Goal: Information Seeking & Learning: Learn about a topic

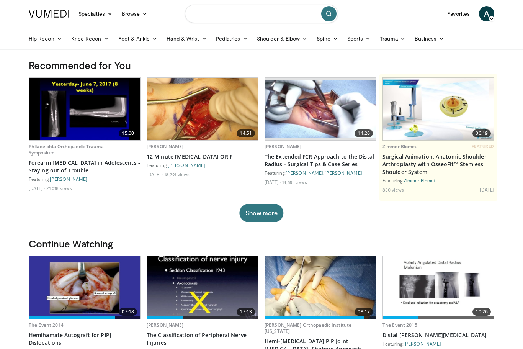
click at [262, 15] on input "Search topics, interventions" at bounding box center [261, 14] width 153 height 18
type input "**********"
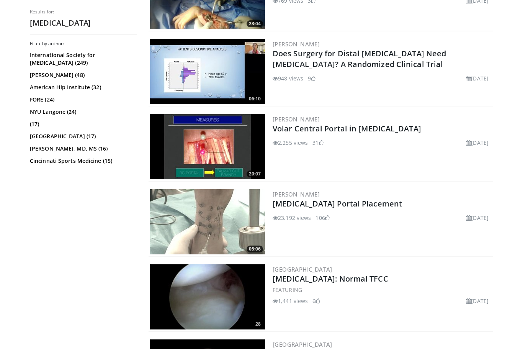
scroll to position [808, 0]
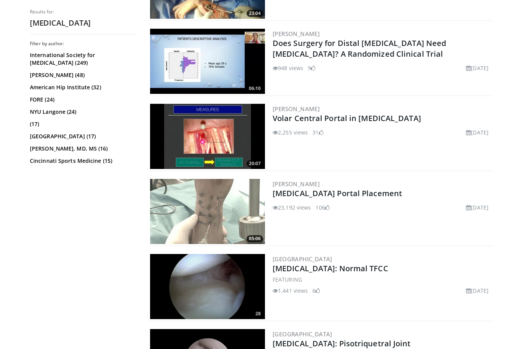
click at [225, 216] on img at bounding box center [207, 211] width 115 height 65
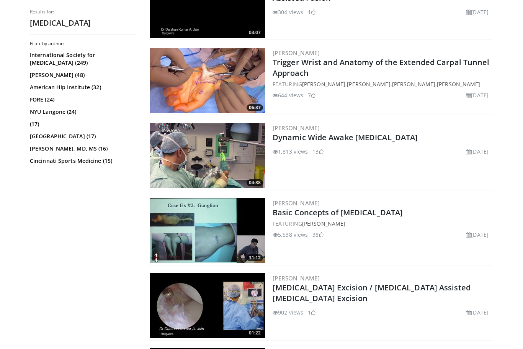
scroll to position [338, 0]
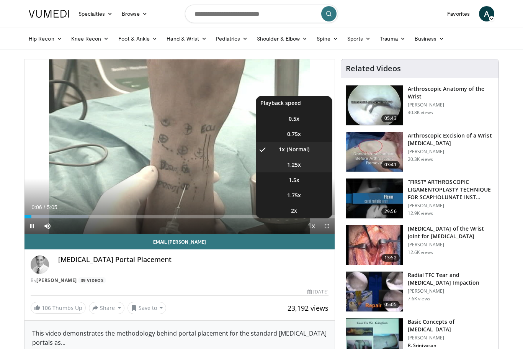
click at [298, 167] on span "1.25x" at bounding box center [294, 165] width 14 height 8
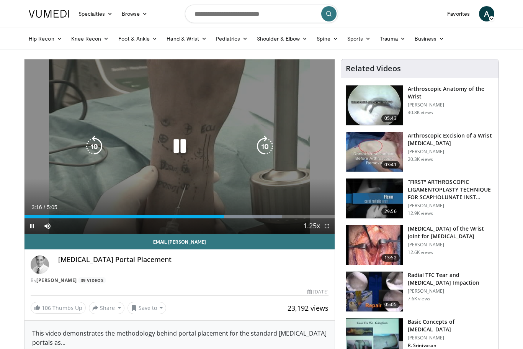
click at [265, 152] on icon "Video Player" at bounding box center [264, 146] width 21 height 21
click at [263, 149] on icon "Video Player" at bounding box center [264, 146] width 21 height 21
click at [268, 149] on icon "Video Player" at bounding box center [264, 146] width 21 height 21
click at [269, 147] on icon "Video Player" at bounding box center [264, 146] width 21 height 21
click at [270, 144] on icon "Video Player" at bounding box center [264, 146] width 21 height 21
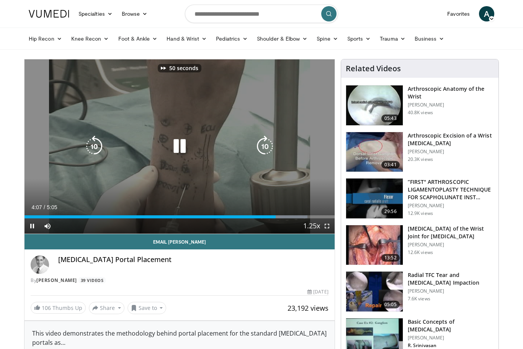
click at [267, 141] on icon "Video Player" at bounding box center [264, 146] width 21 height 21
click at [266, 144] on icon "Video Player" at bounding box center [264, 146] width 21 height 21
click at [265, 148] on icon "Video Player" at bounding box center [264, 146] width 21 height 21
click at [266, 145] on icon "Video Player" at bounding box center [264, 146] width 21 height 21
click at [265, 145] on icon "Video Player" at bounding box center [264, 146] width 21 height 21
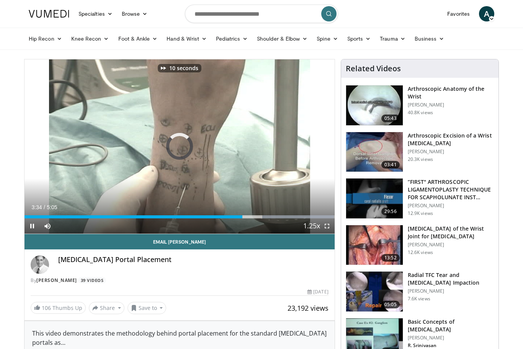
click at [244, 213] on div "Loaded : 99.81%" at bounding box center [180, 214] width 310 height 7
click at [264, 175] on div "10 seconds Tap to unmute" at bounding box center [180, 146] width 310 height 174
click at [274, 162] on div "10 seconds Tap to unmute" at bounding box center [180, 146] width 310 height 174
click at [291, 175] on div "10 seconds Tap to unmute" at bounding box center [180, 146] width 310 height 174
click at [257, 216] on div "Progress Bar" at bounding box center [278, 216] width 81 height 3
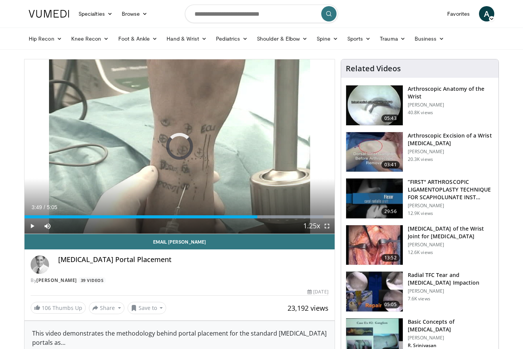
click at [257, 218] on div "Progress Bar" at bounding box center [141, 216] width 233 height 3
click at [286, 201] on div "10 seconds Tap to unmute" at bounding box center [180, 146] width 310 height 174
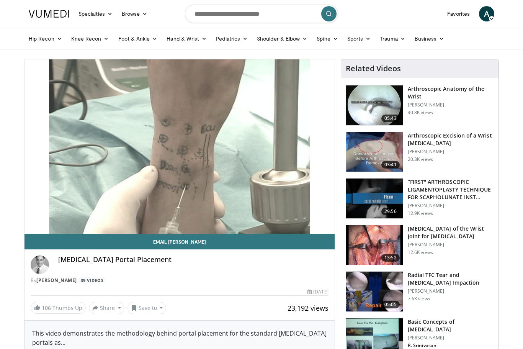
click at [386, 99] on img at bounding box center [374, 105] width 57 height 40
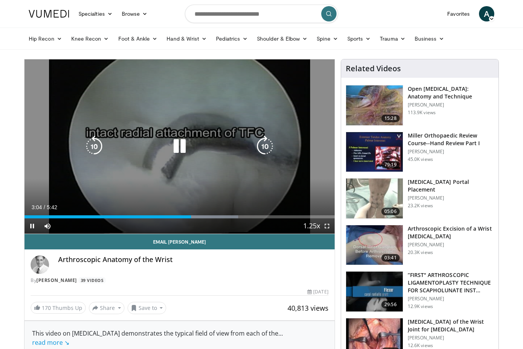
click at [266, 144] on icon "Video Player" at bounding box center [264, 146] width 21 height 21
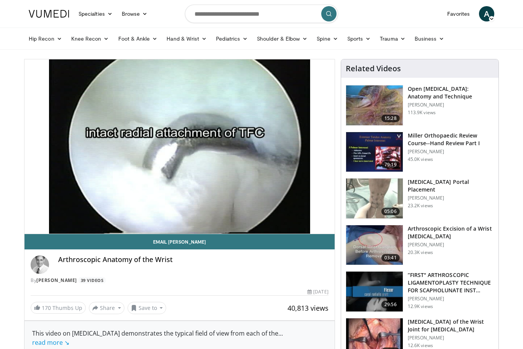
click at [280, 154] on div "10 seconds Tap to unmute" at bounding box center [180, 146] width 310 height 174
click at [295, 150] on div "10 seconds Tap to unmute" at bounding box center [180, 146] width 310 height 174
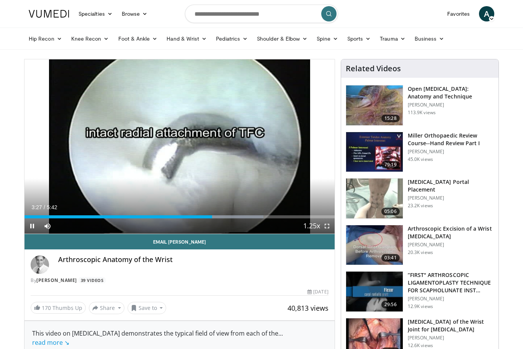
click at [302, 158] on div "10 seconds Tap to unmute" at bounding box center [180, 146] width 310 height 174
click at [303, 164] on div "10 seconds Tap to unmute" at bounding box center [180, 146] width 310 height 174
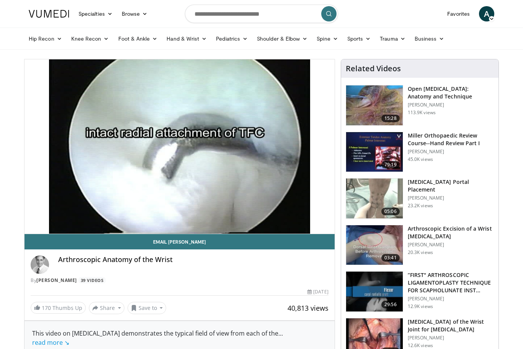
click at [303, 165] on div "10 seconds Tap to unmute" at bounding box center [180, 146] width 310 height 174
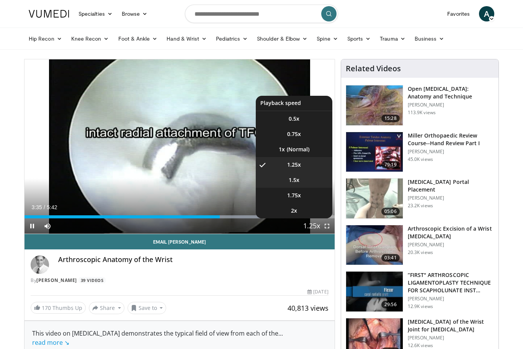
click at [291, 179] on span "1.5x" at bounding box center [294, 180] width 11 height 8
